Goal: Task Accomplishment & Management: Manage account settings

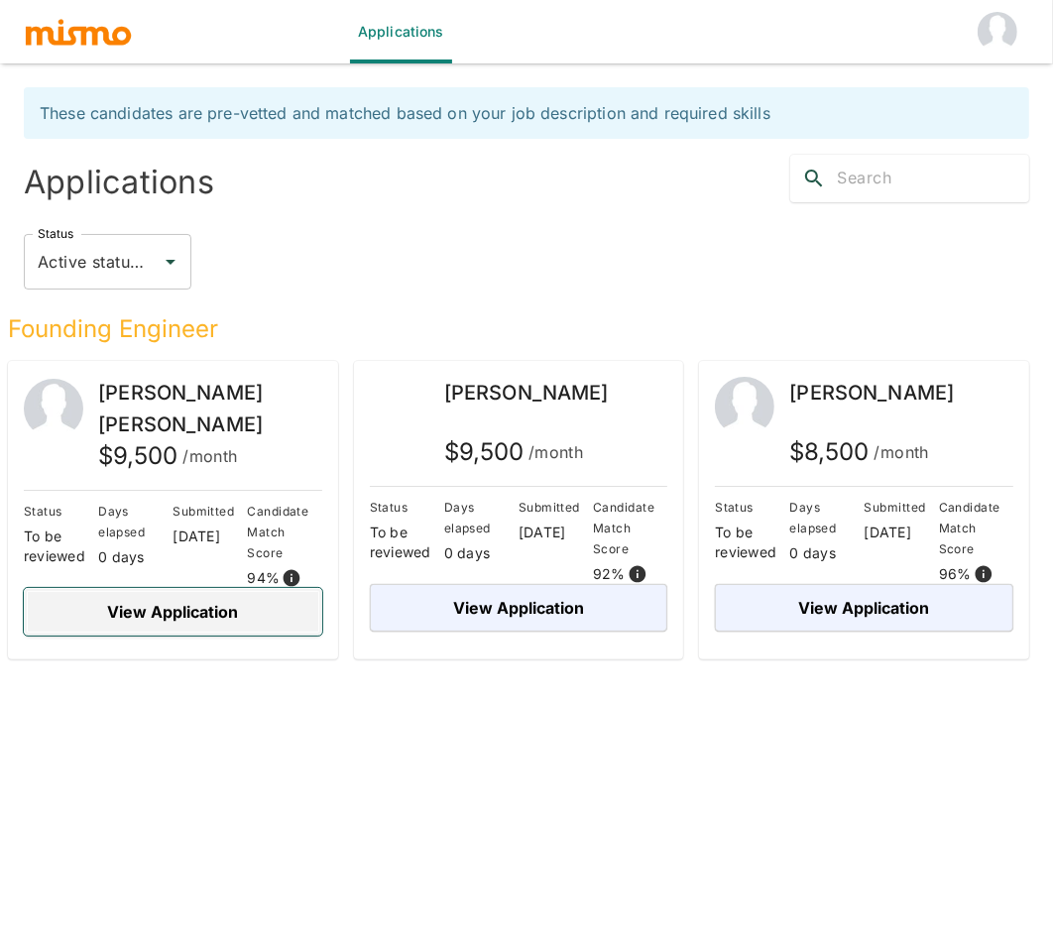
click at [198, 615] on button "View Application" at bounding box center [173, 612] width 298 height 48
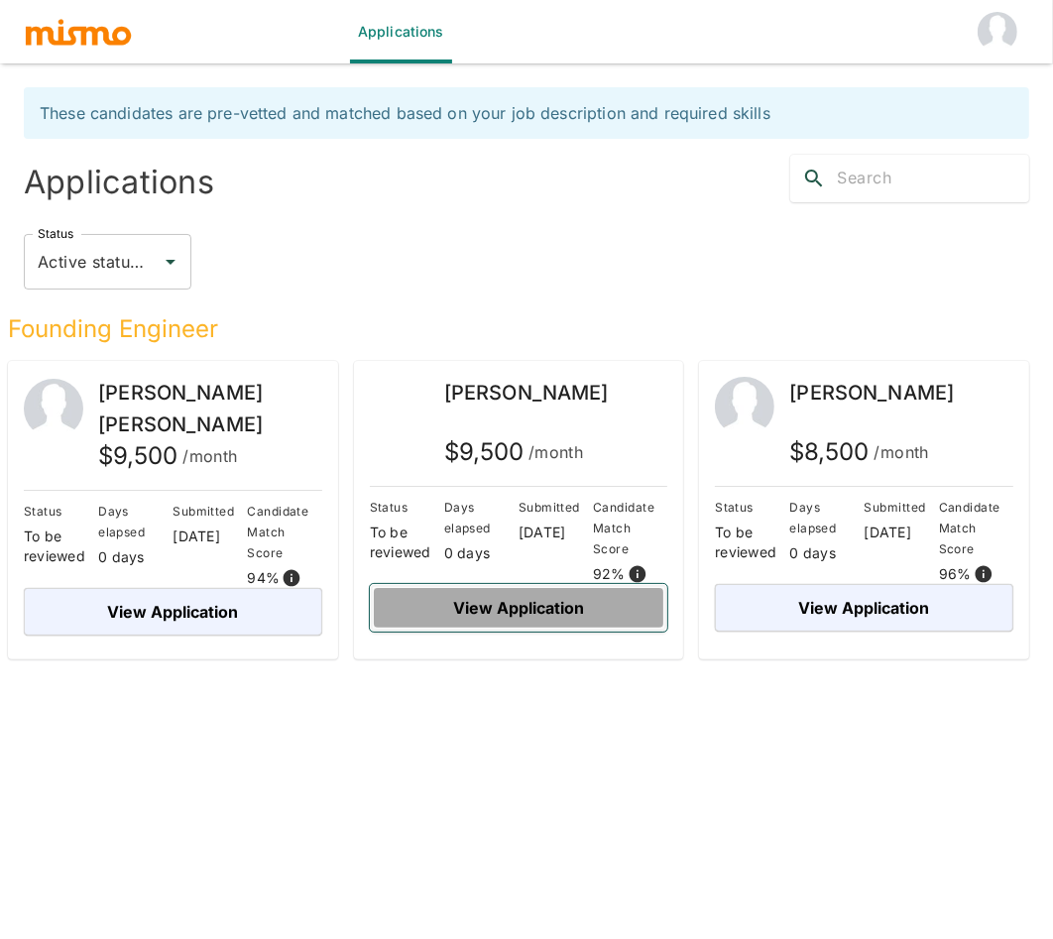
click at [571, 603] on button "View Application" at bounding box center [519, 608] width 298 height 48
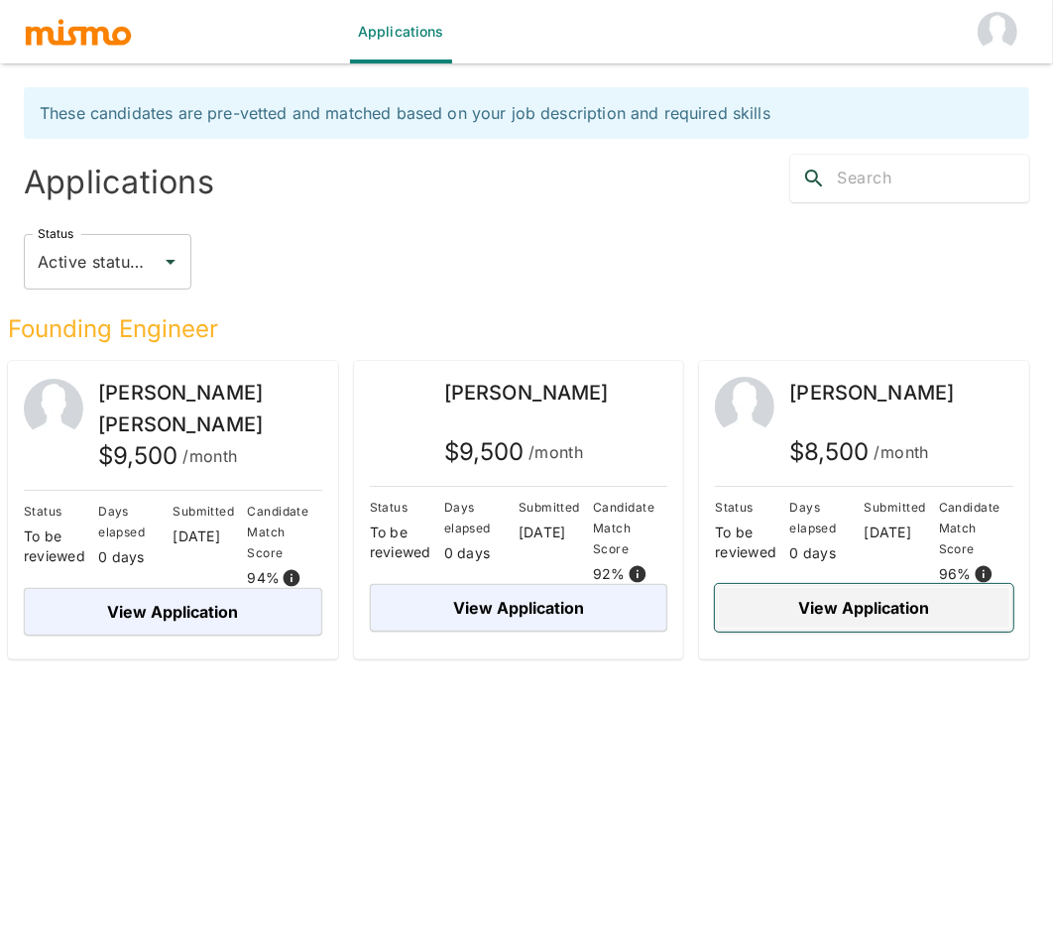
click at [846, 601] on button "View Application" at bounding box center [864, 608] width 298 height 48
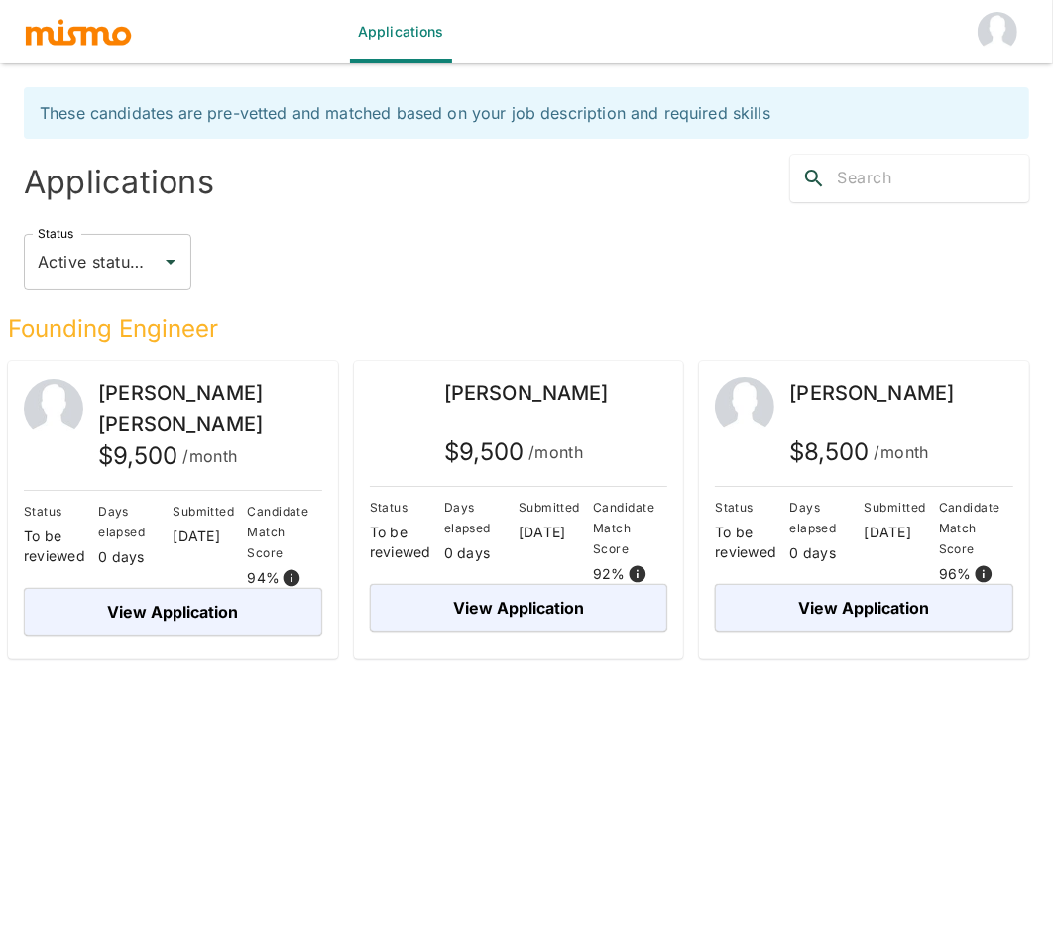
click at [1002, 42] on img "account of current user" at bounding box center [998, 32] width 40 height 40
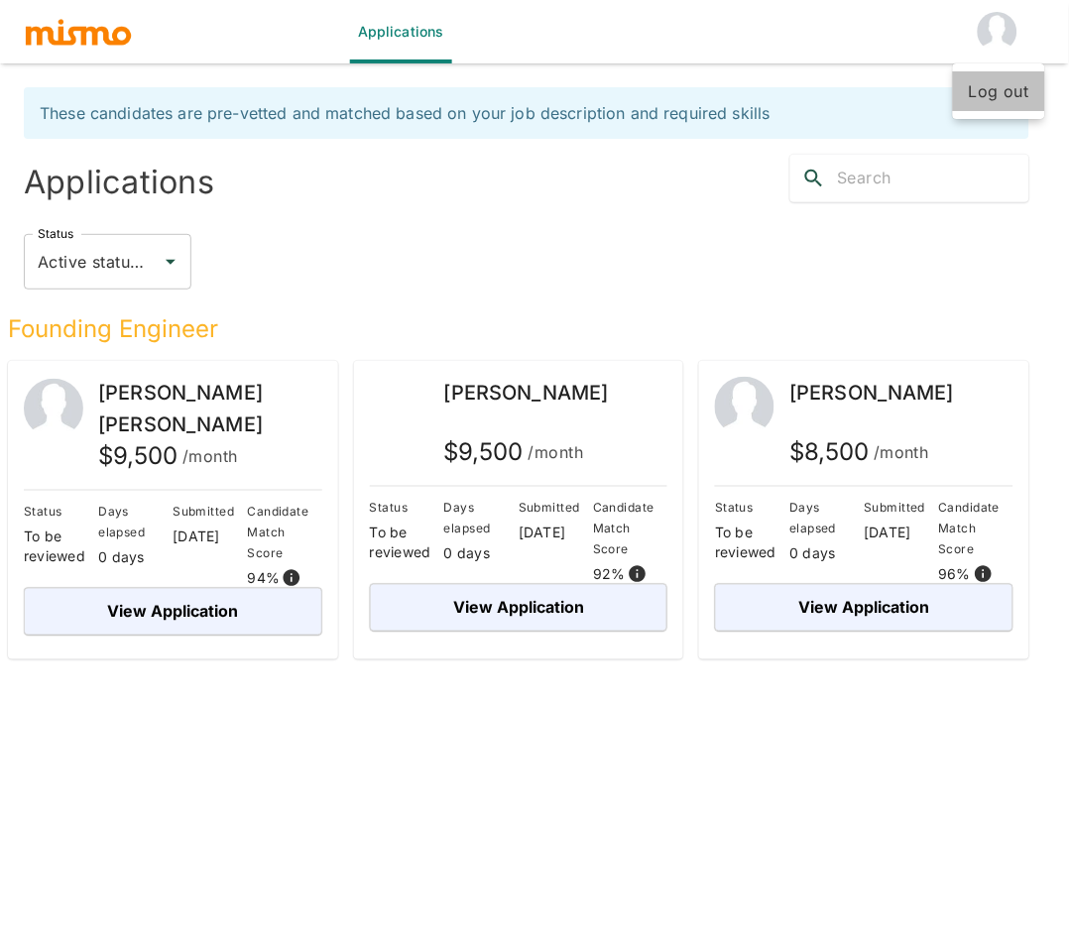
click at [1006, 83] on li "Log out" at bounding box center [999, 91] width 92 height 40
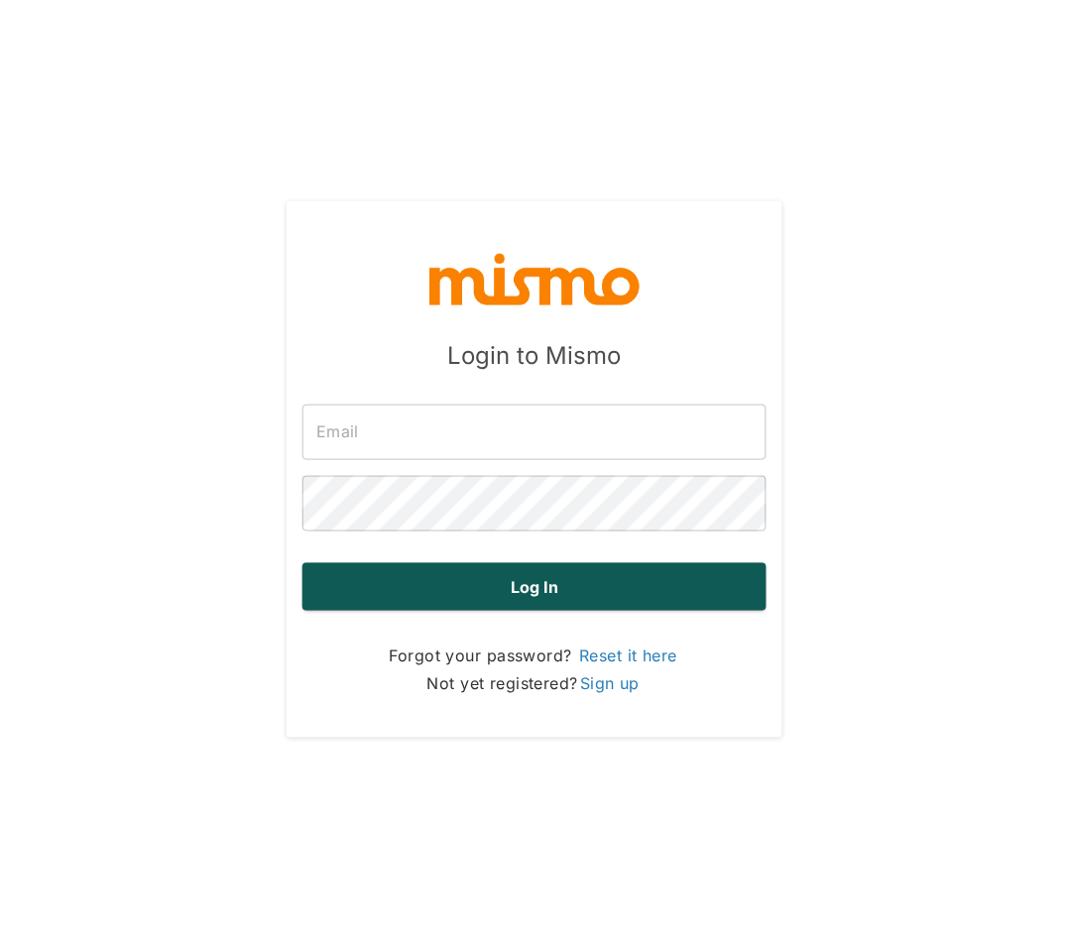
type input "[PERSON_NAME][EMAIL_ADDRESS][DOMAIN_NAME]"
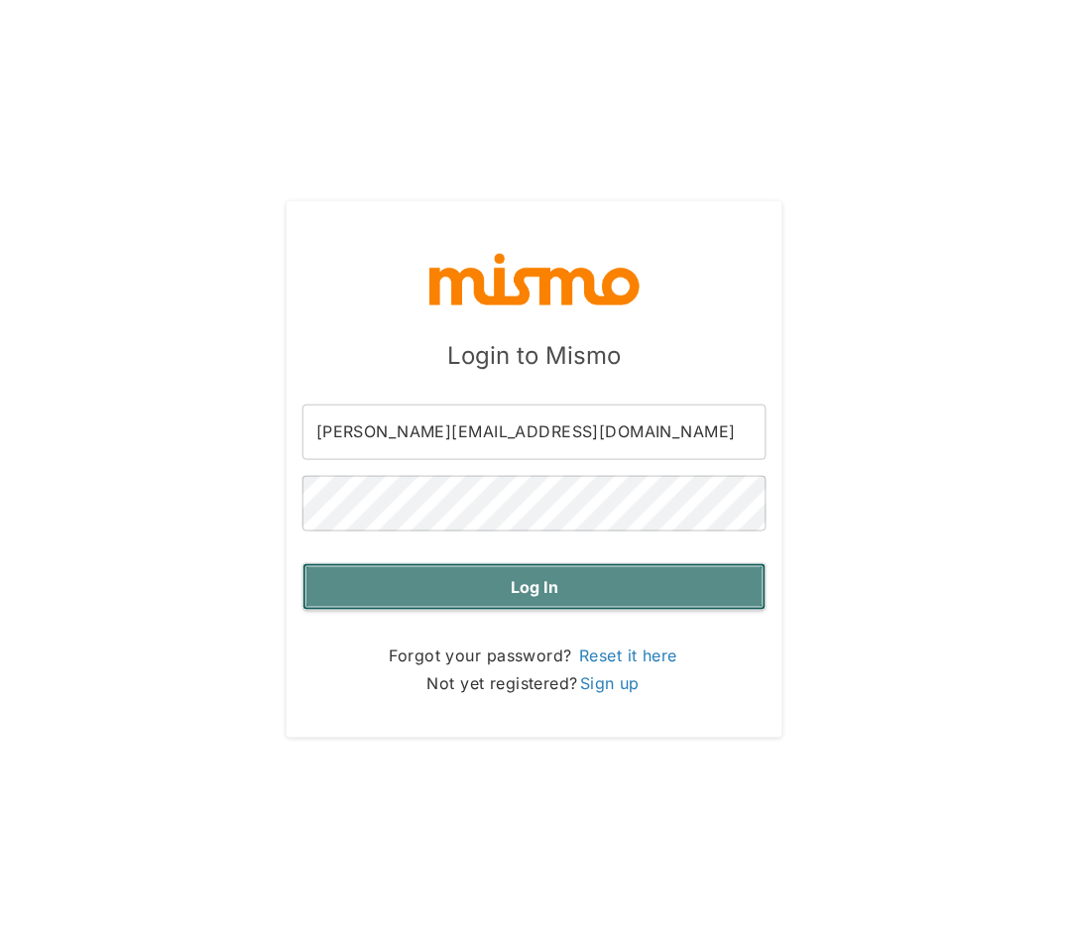
click at [630, 594] on button "Log in" at bounding box center [534, 587] width 464 height 48
